Goal: Information Seeking & Learning: Compare options

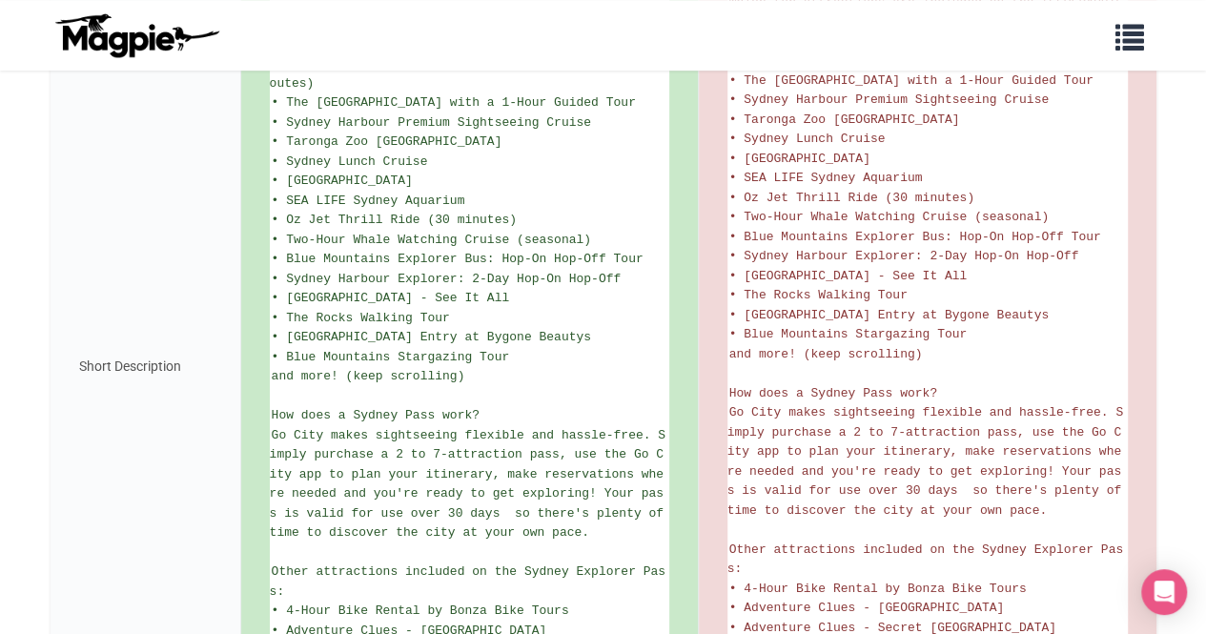
scroll to position [719, 0]
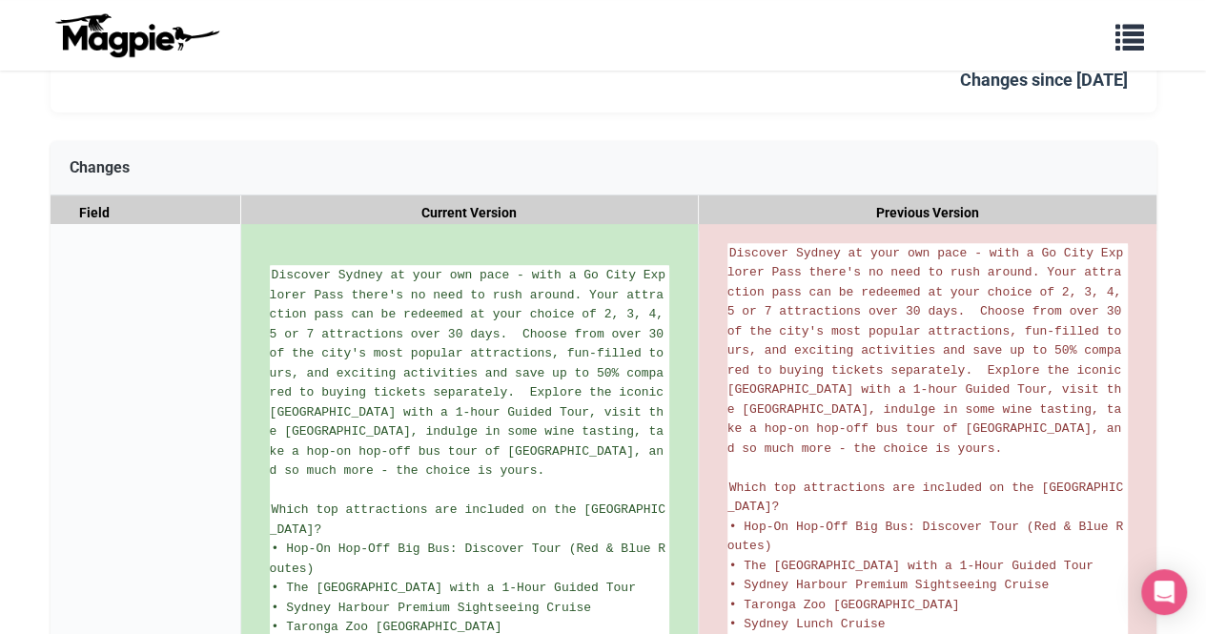
scroll to position [470, 0]
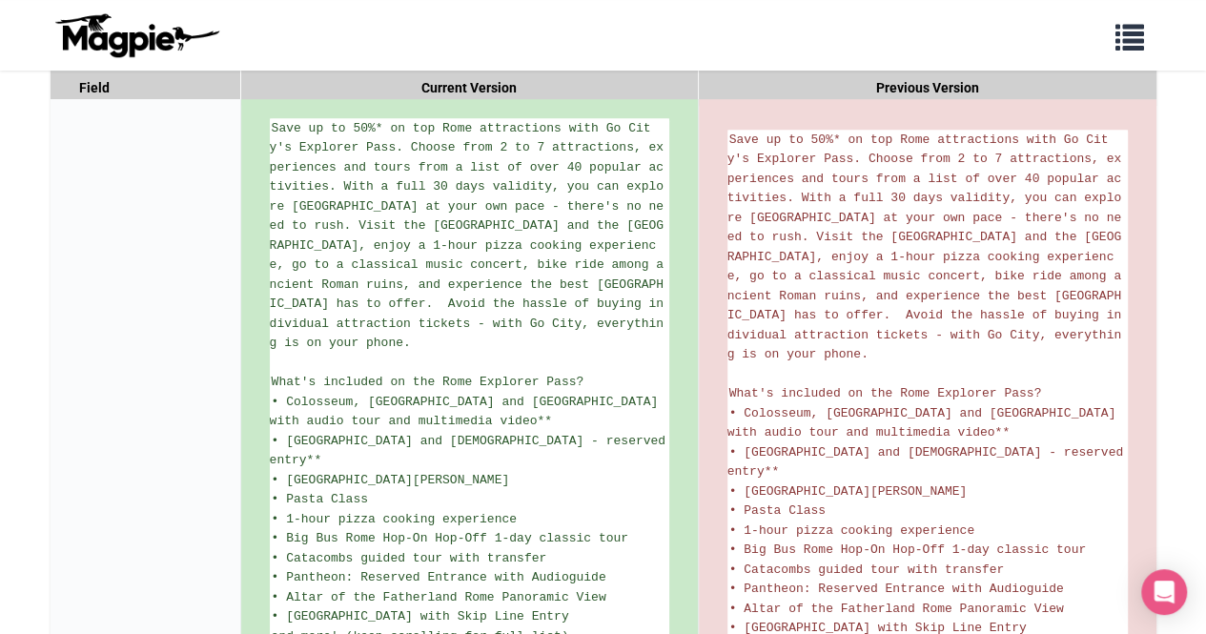
scroll to position [355, 0]
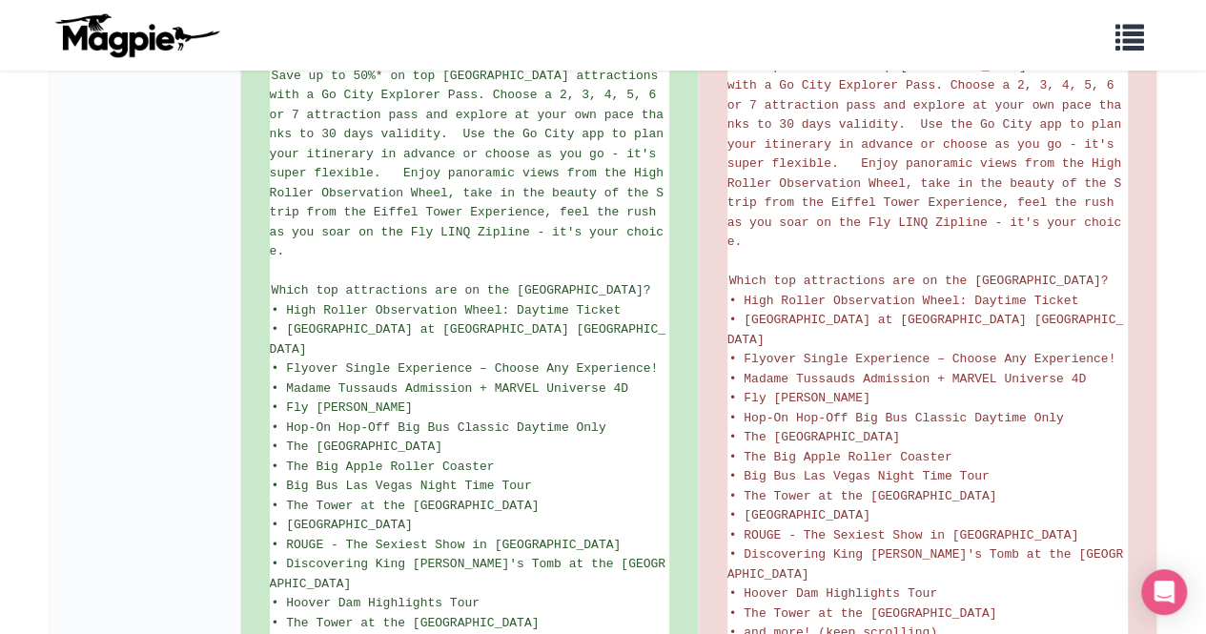
scroll to position [420, 0]
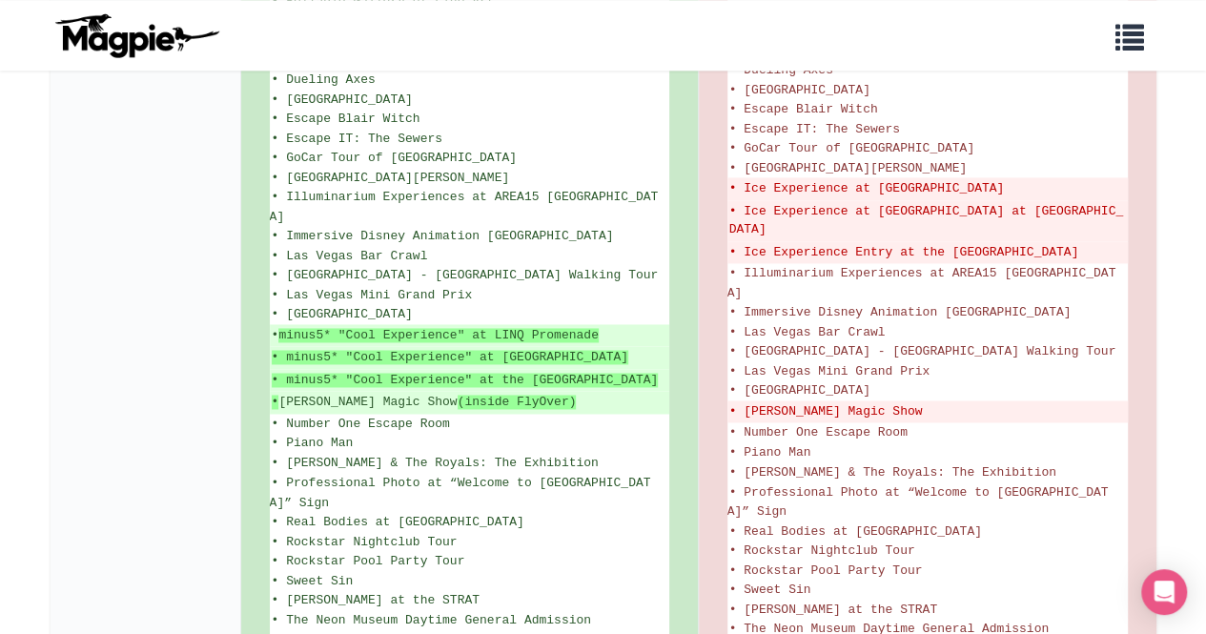
click at [616, 304] on li "• Las Vegas Natural History Museum" at bounding box center [470, 314] width 400 height 20
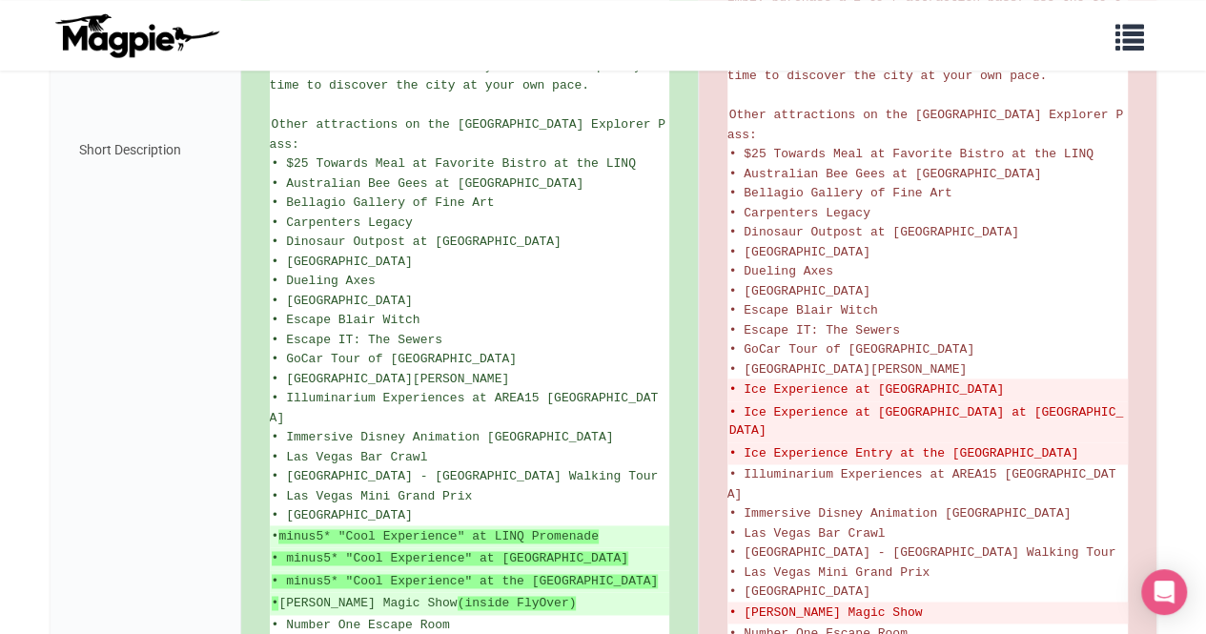
scroll to position [1148, 0]
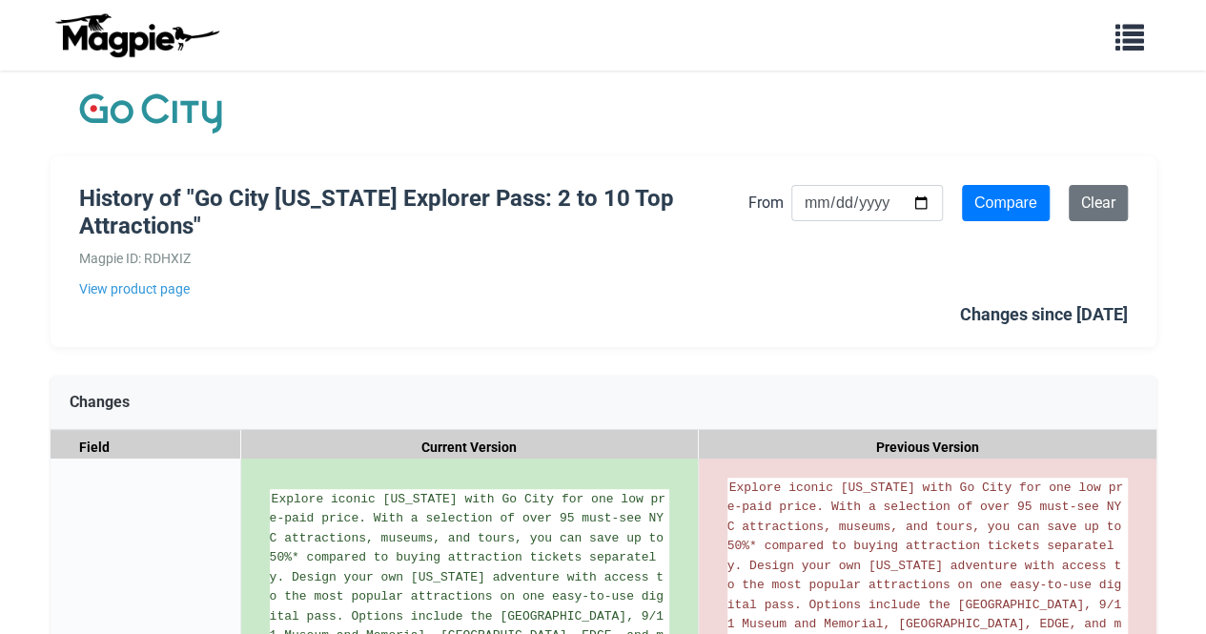
click at [594, 318] on div "History of "Go City New York Explorer Pass: 2 to 10 Top Attractions" Magpie ID:…" at bounding box center [604, 251] width 1106 height 191
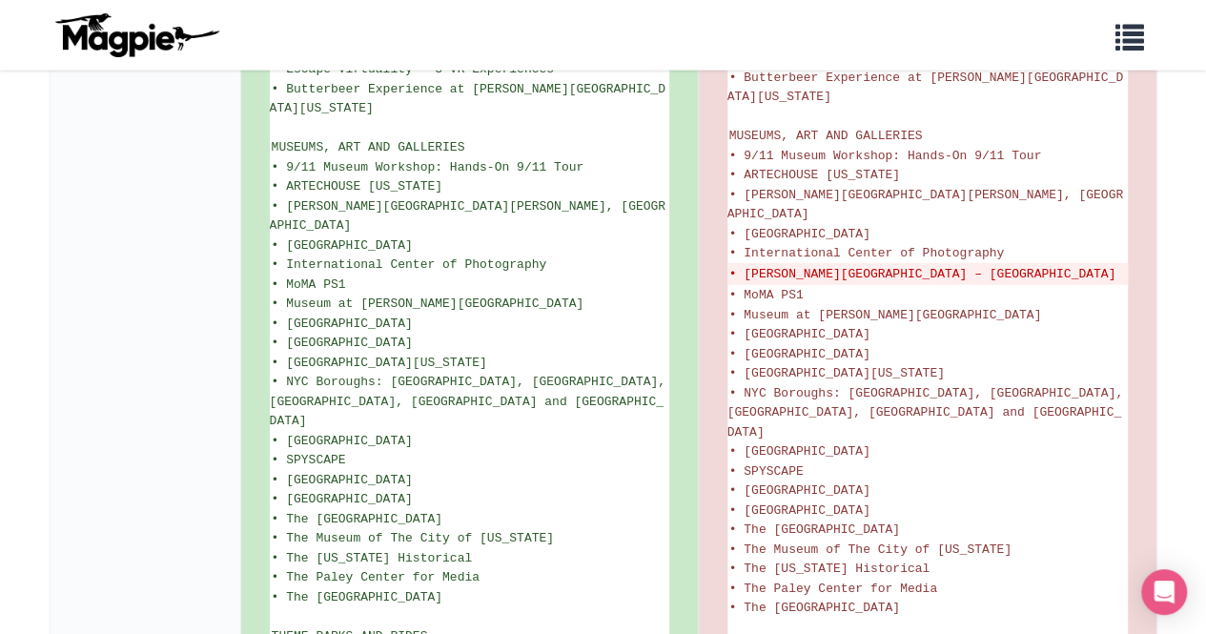
scroll to position [2544, 0]
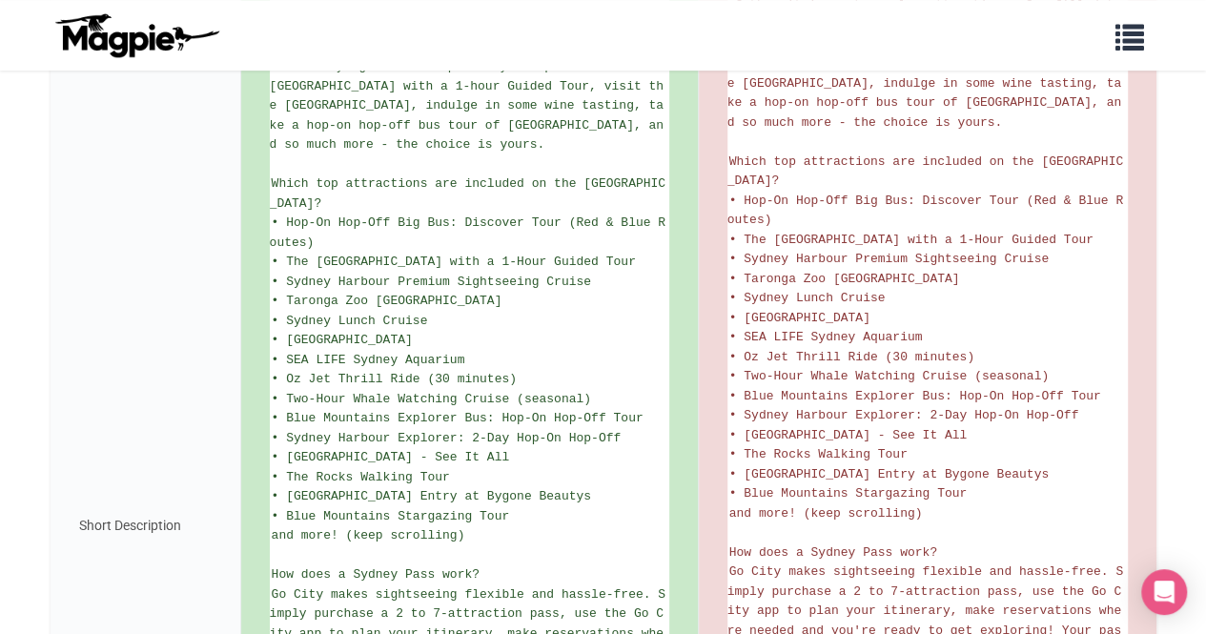
scroll to position [560, 0]
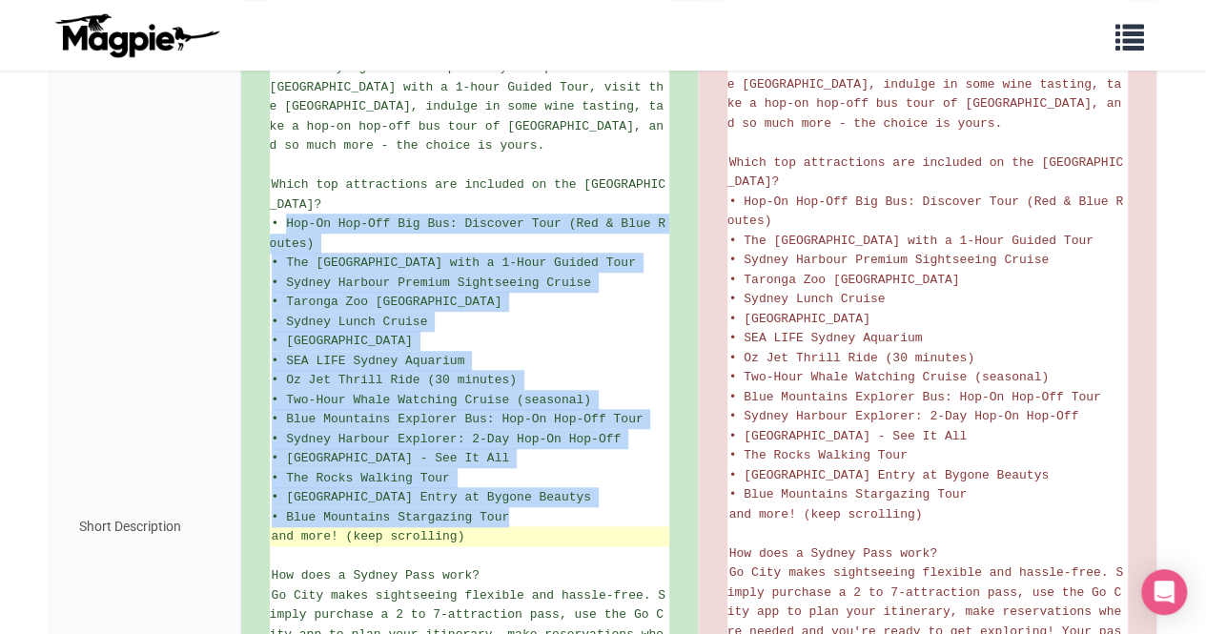
drag, startPoint x: 284, startPoint y: 225, endPoint x: 505, endPoint y: 544, distance: 388.5
click at [505, 544] on ul "Discover Sydney at your own pace - with a Go City Explorer Pass there's no need…" at bounding box center [470, 526] width 400 height 1173
copy ul "Hop-On Hop-Off Big Bus: Discover Tour (Red & Blue Routes) • The Sydney Opera Ho…"
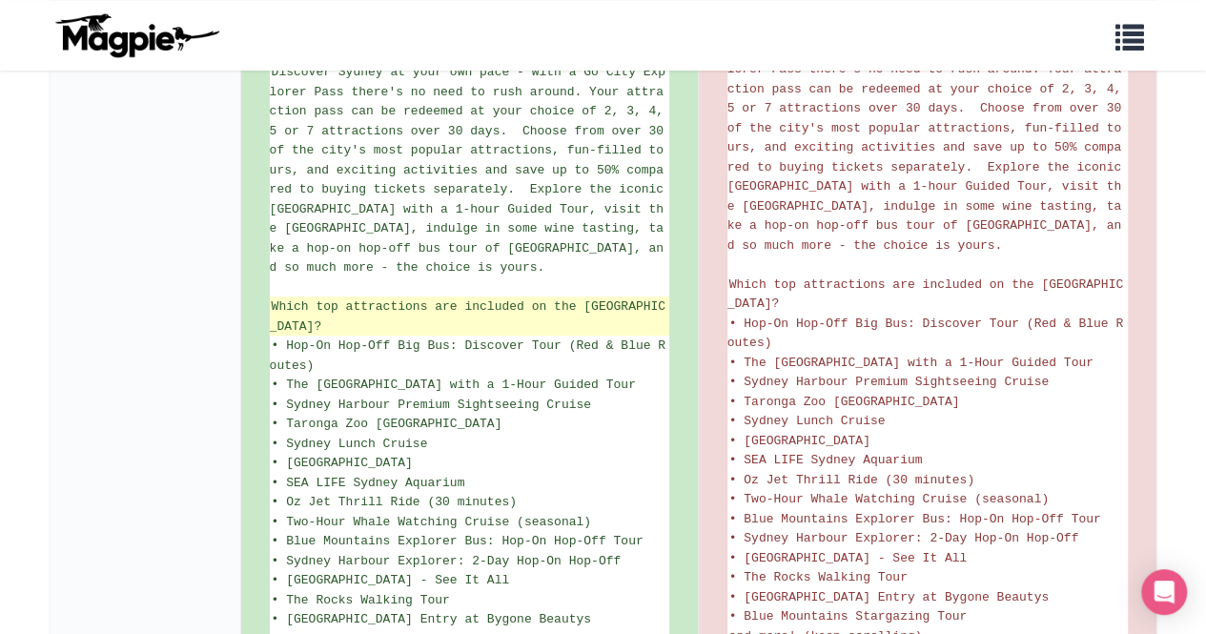
scroll to position [256, 0]
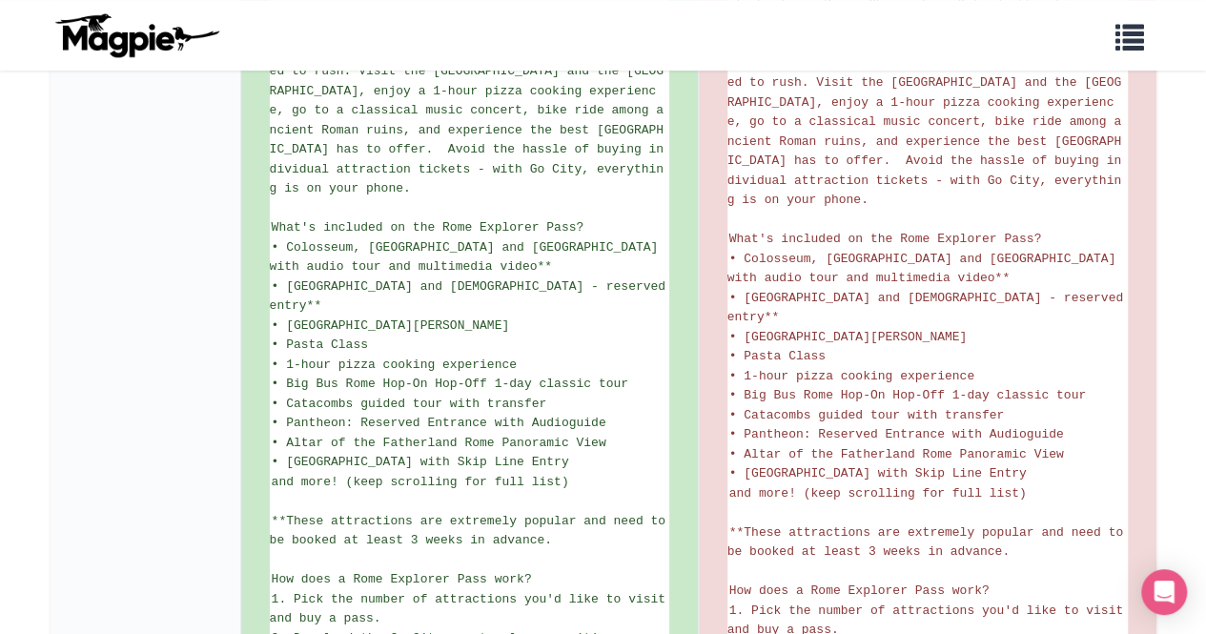
scroll to position [513, 0]
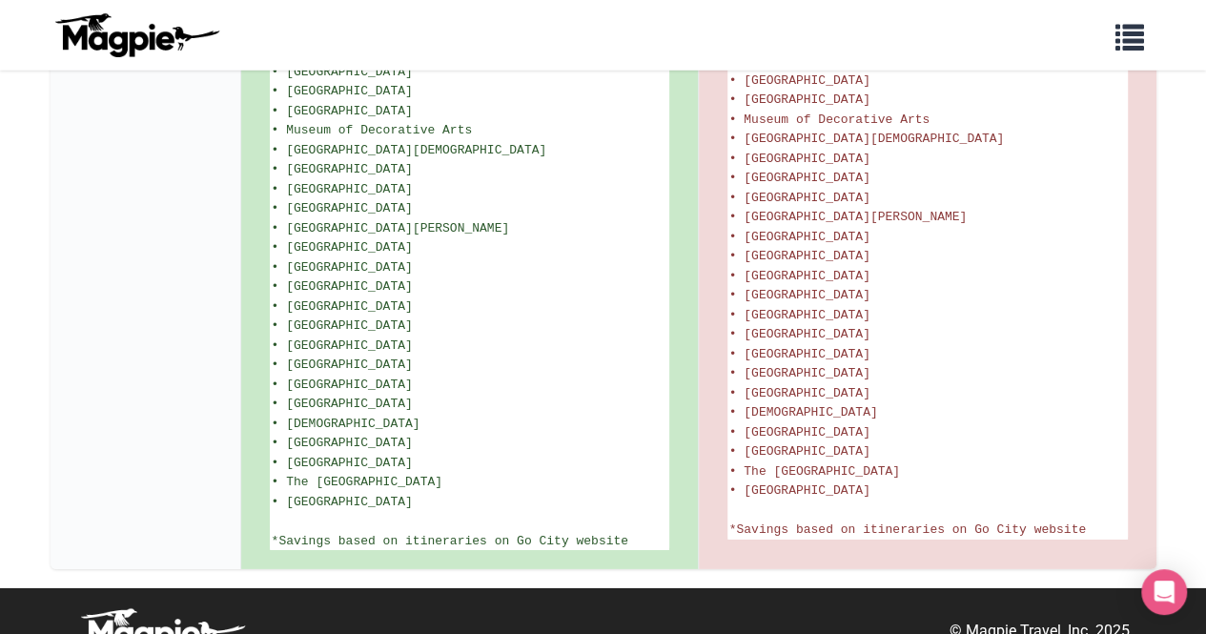
scroll to position [2723, 0]
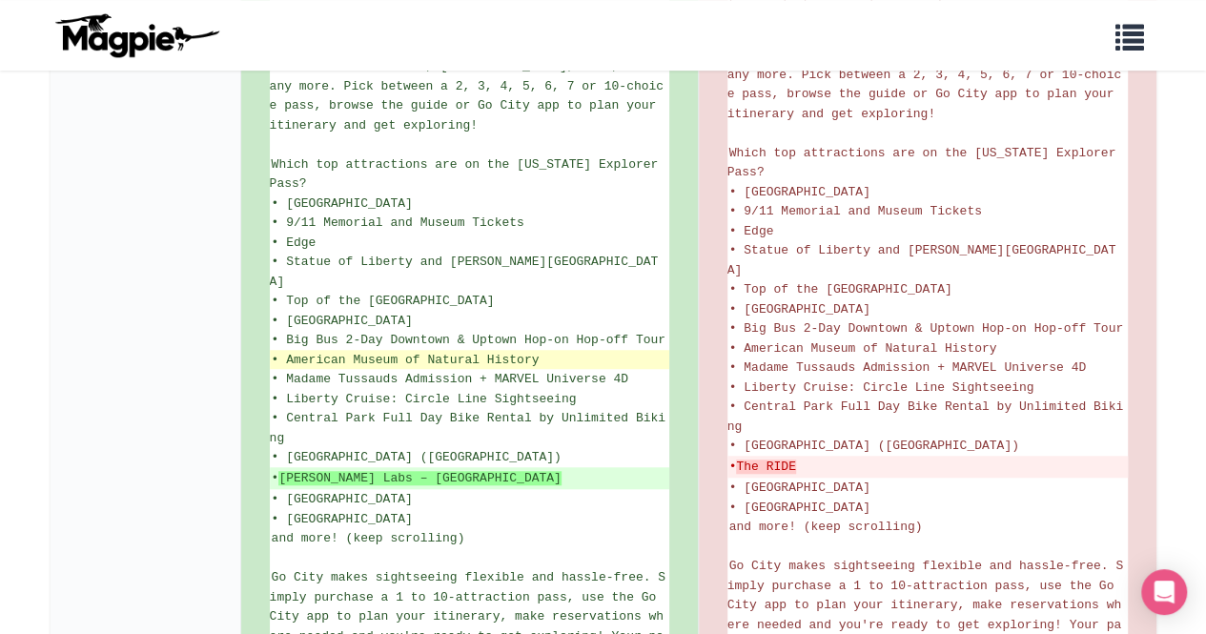
scroll to position [568, 0]
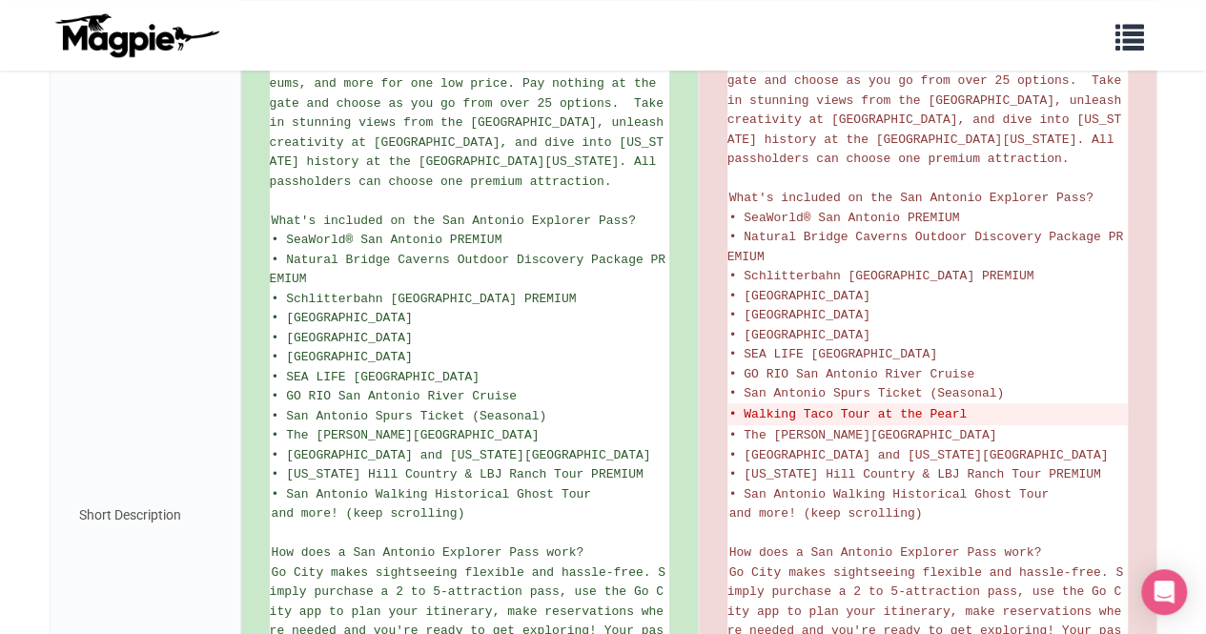
scroll to position [463, 0]
click at [572, 350] on li "• [GEOGRAPHIC_DATA]" at bounding box center [470, 340] width 400 height 20
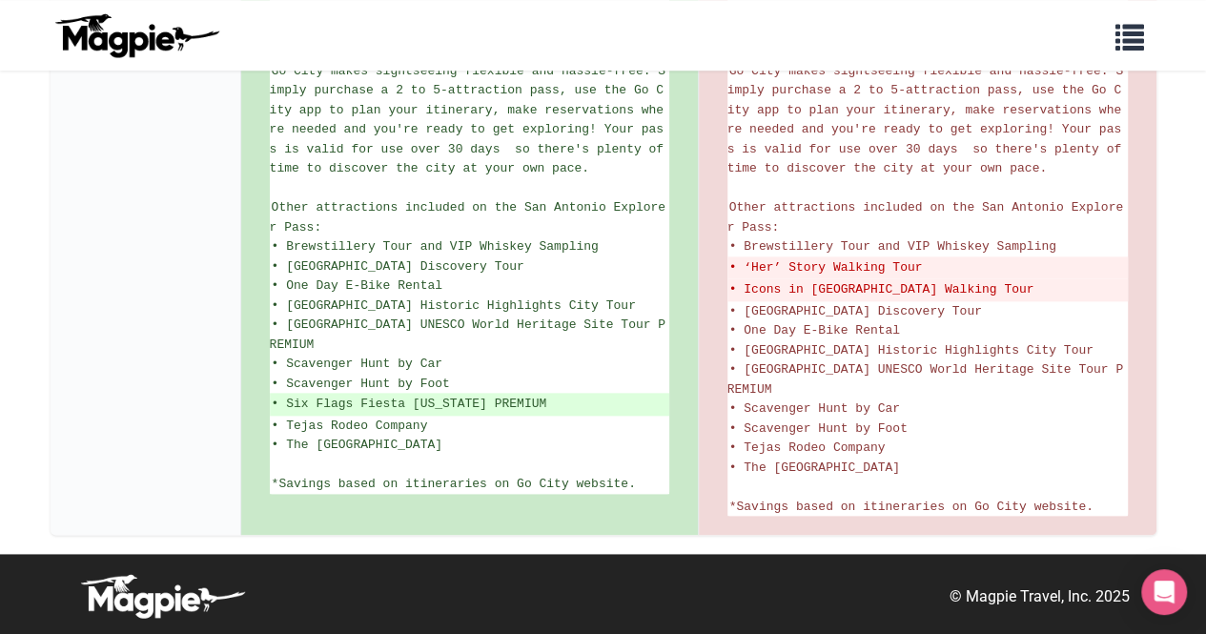
scroll to position [431, 0]
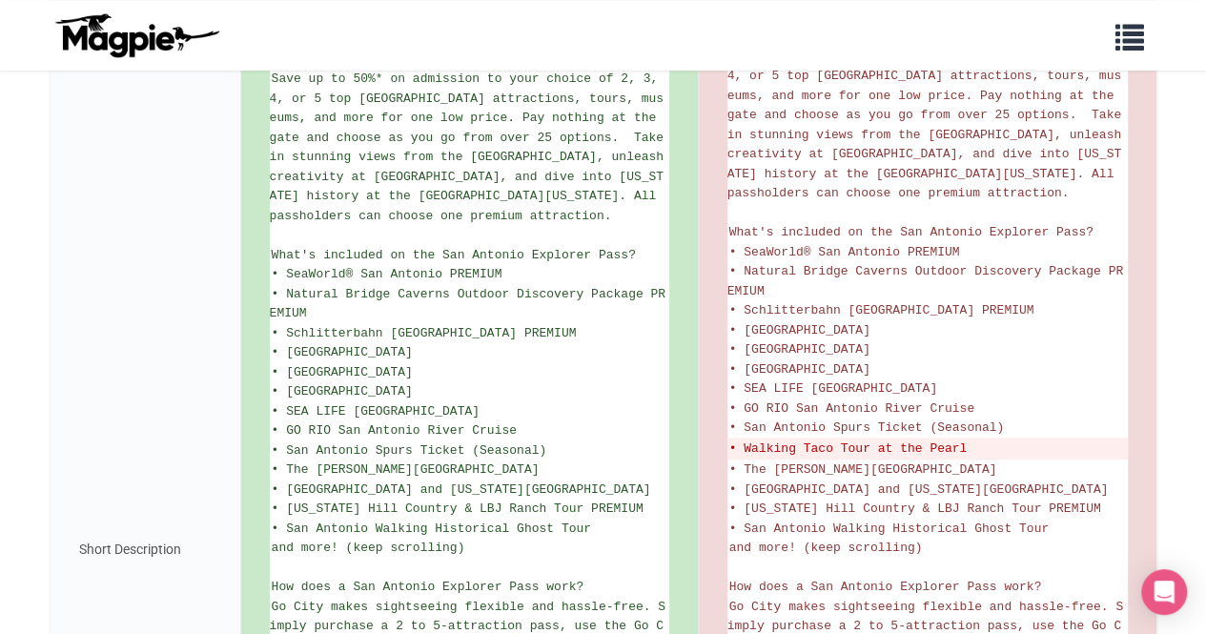
click at [153, 371] on div "Short Description" at bounding box center [146, 550] width 191 height 1044
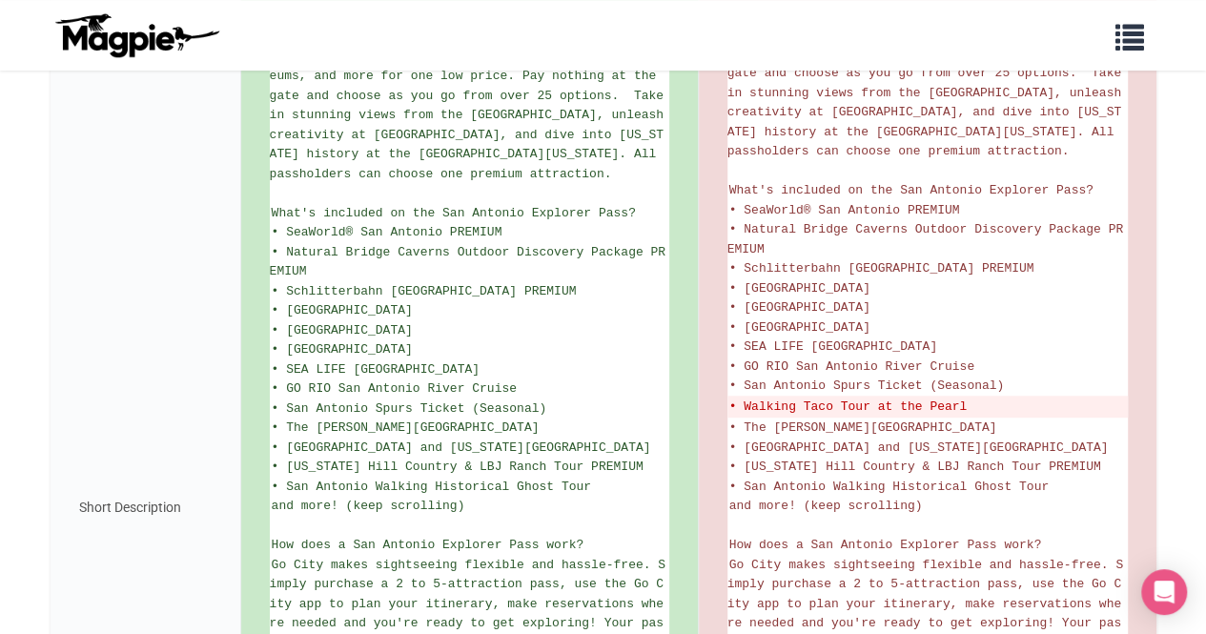
scroll to position [471, 0]
